Goal: Entertainment & Leisure: Consume media (video, audio)

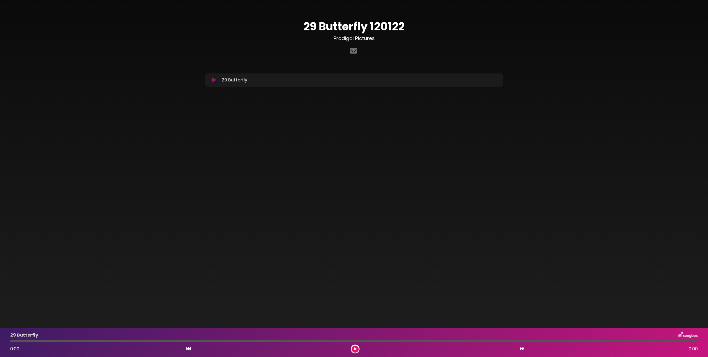
click at [213, 80] on icon at bounding box center [214, 80] width 4 height 6
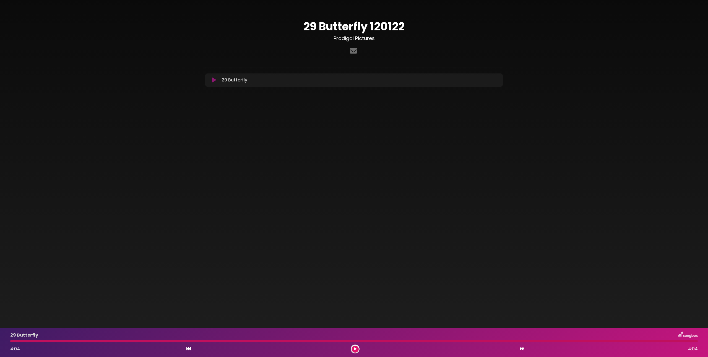
click at [212, 80] on icon at bounding box center [214, 80] width 4 height 6
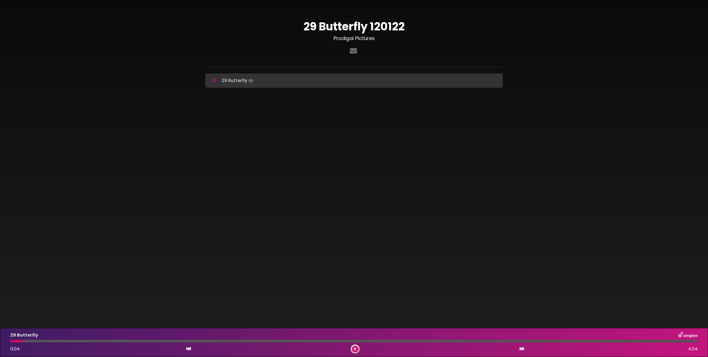
click at [688, 334] on img at bounding box center [687, 335] width 19 height 7
click at [175, 341] on div at bounding box center [353, 341] width 687 height 2
click at [169, 342] on div at bounding box center [94, 341] width 169 height 2
click at [169, 342] on div at bounding box center [91, 341] width 163 height 2
click at [167, 342] on div at bounding box center [91, 341] width 162 height 2
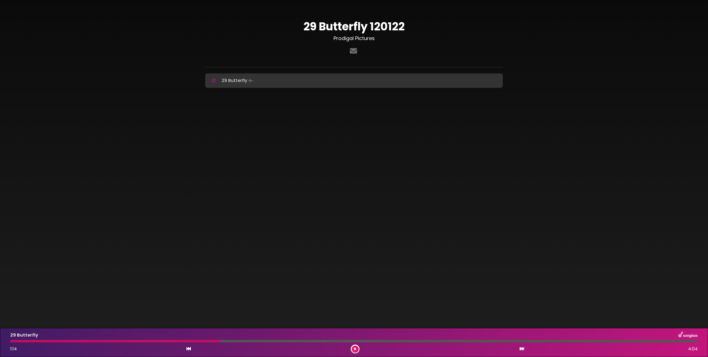
click at [189, 351] on icon at bounding box center [188, 349] width 4 height 4
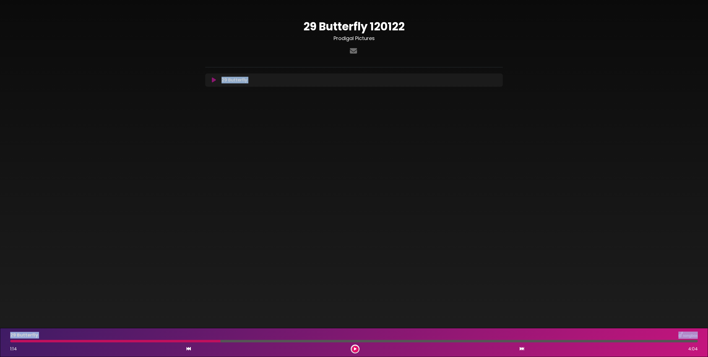
drag, startPoint x: 93, startPoint y: 341, endPoint x: -25, endPoint y: 342, distance: 117.2
click at [0, 342] on html "× 29 Butterfly 120122 Prodigal Pictures ×" at bounding box center [354, 178] width 708 height 357
click at [18, 343] on div "29 Butterfly 1:14 4:04" at bounding box center [354, 343] width 694 height 22
click at [13, 342] on div at bounding box center [115, 341] width 210 height 2
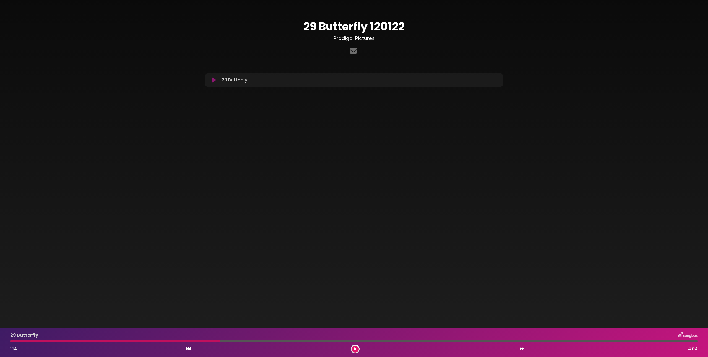
drag, startPoint x: 215, startPoint y: 340, endPoint x: 201, endPoint y: 344, distance: 13.7
click at [201, 344] on div "29 Butterfly 1:14 4:04" at bounding box center [354, 343] width 694 height 22
drag, startPoint x: 152, startPoint y: 341, endPoint x: 141, endPoint y: 304, distance: 39.0
click at [120, 338] on div "29 Butterfly 1:14 4:04" at bounding box center [354, 343] width 694 height 22
drag, startPoint x: 200, startPoint y: 349, endPoint x: 195, endPoint y: 350, distance: 5.2
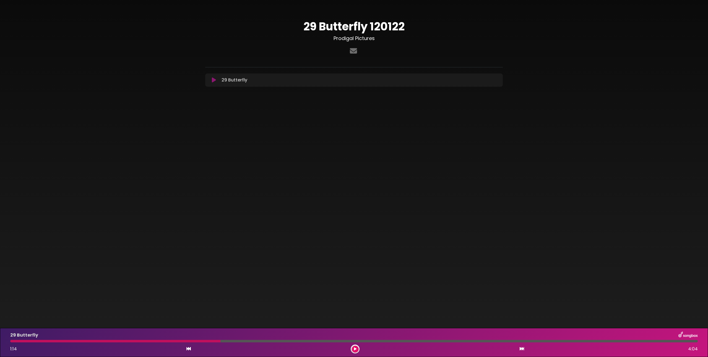
click at [199, 349] on div "1:14 4:04" at bounding box center [354, 349] width 694 height 9
drag, startPoint x: 194, startPoint y: 350, endPoint x: 188, endPoint y: 350, distance: 5.8
click at [194, 350] on div "1:14 4:04" at bounding box center [354, 349] width 694 height 9
click at [188, 350] on icon at bounding box center [188, 349] width 4 height 4
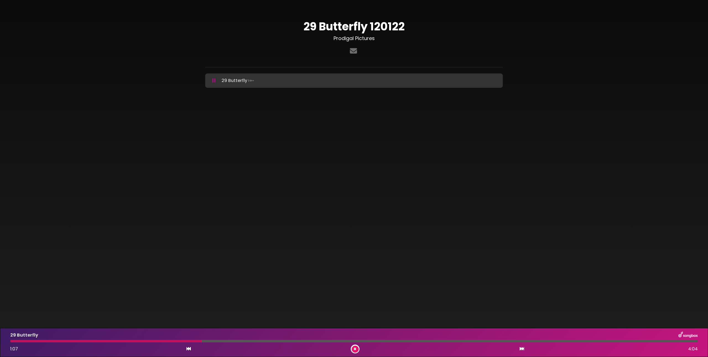
click at [188, 350] on icon at bounding box center [188, 349] width 4 height 4
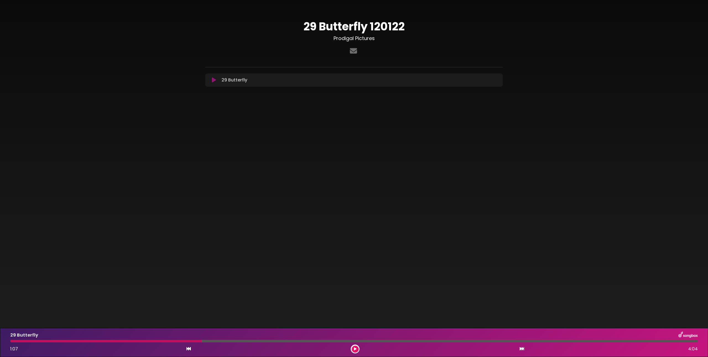
click at [188, 350] on icon at bounding box center [188, 349] width 4 height 4
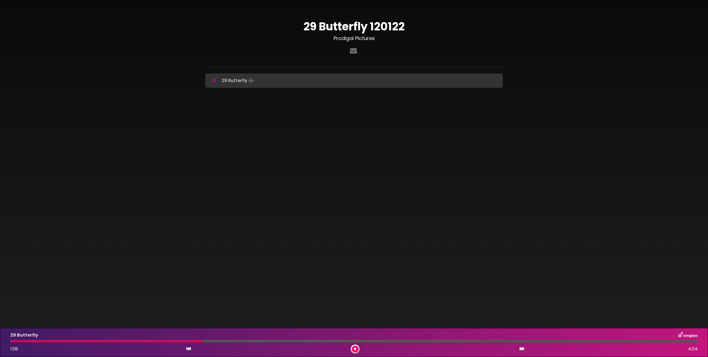
click at [188, 349] on icon at bounding box center [188, 349] width 4 height 4
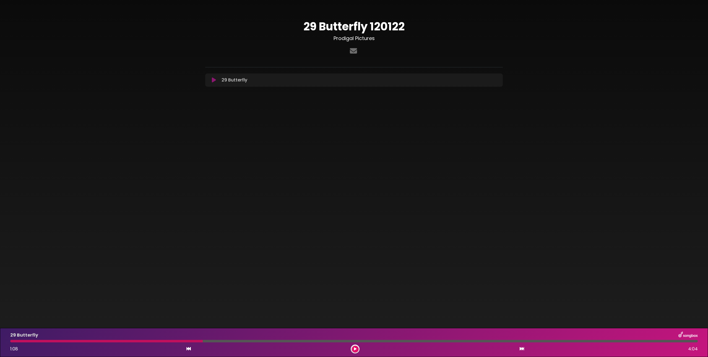
click at [188, 349] on icon at bounding box center [188, 349] width 4 height 4
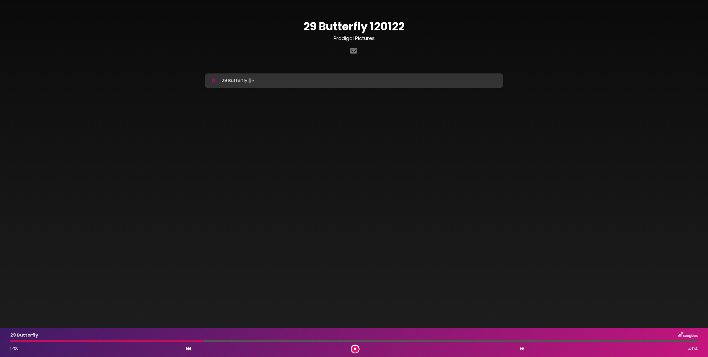
click at [188, 349] on icon at bounding box center [188, 349] width 4 height 4
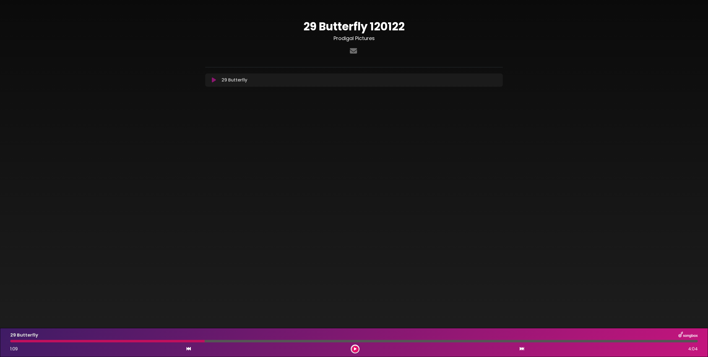
click at [495, 343] on div "29 Butterfly 1:09 4:04" at bounding box center [354, 343] width 694 height 22
click at [494, 342] on div at bounding box center [353, 341] width 687 height 2
click at [353, 350] on button at bounding box center [355, 349] width 7 height 7
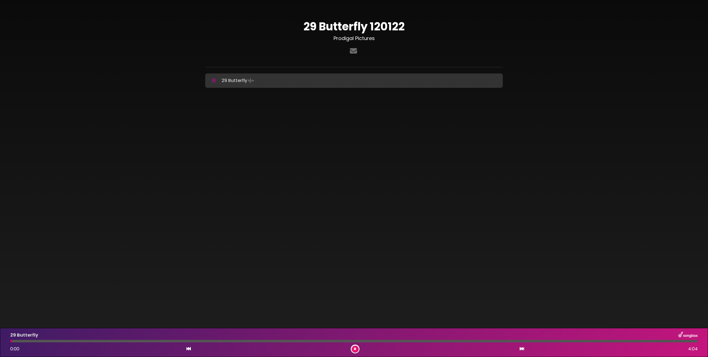
click at [354, 350] on button at bounding box center [355, 349] width 7 height 7
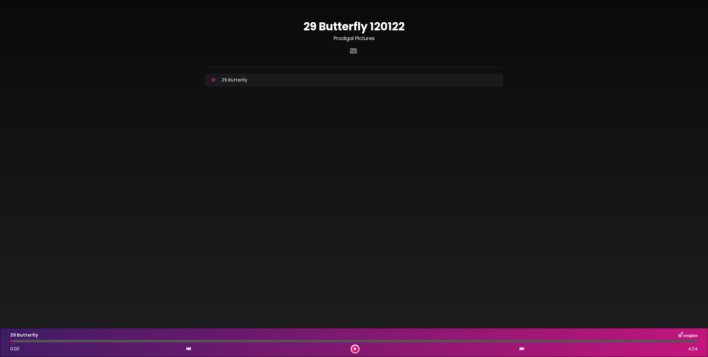
click at [355, 349] on icon at bounding box center [355, 349] width 2 height 3
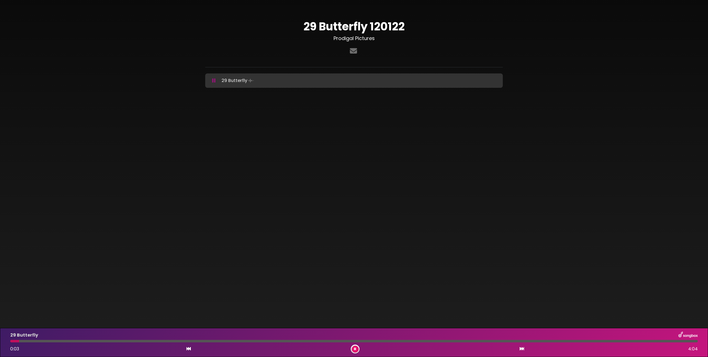
click at [355, 349] on icon at bounding box center [355, 349] width 2 height 3
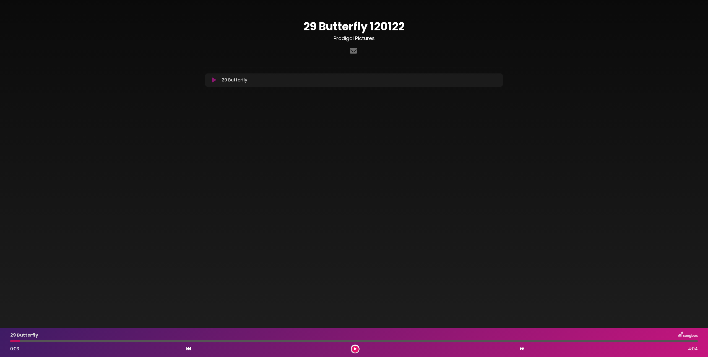
click at [355, 349] on icon at bounding box center [355, 349] width 2 height 3
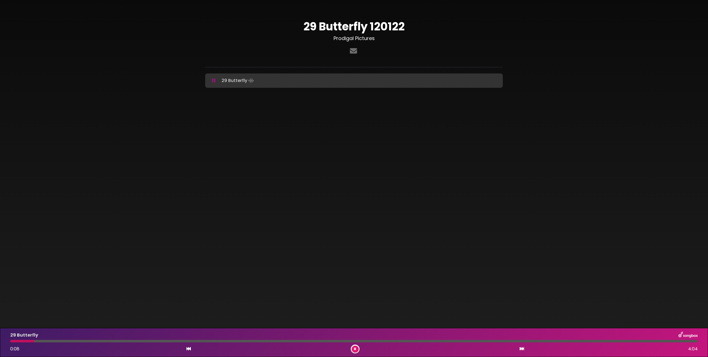
click at [355, 349] on icon at bounding box center [355, 349] width 2 height 3
